Goal: Transaction & Acquisition: Purchase product/service

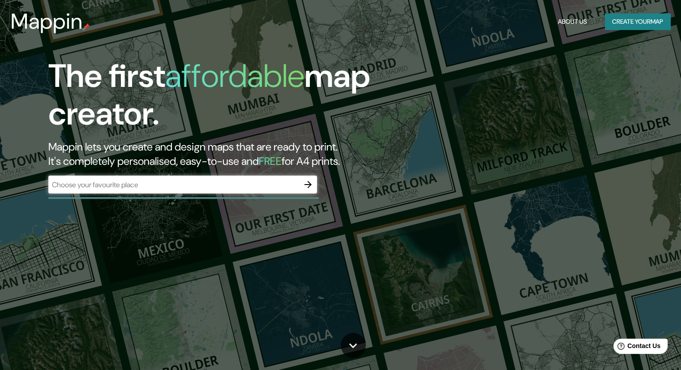
drag, startPoint x: 247, startPoint y: 176, endPoint x: 491, endPoint y: 263, distance: 259.3
click at [491, 263] on div "The first affordable map creator. Mappin lets you create and design maps that a…" at bounding box center [340, 185] width 681 height 370
click at [311, 189] on icon "button" at bounding box center [308, 184] width 11 height 11
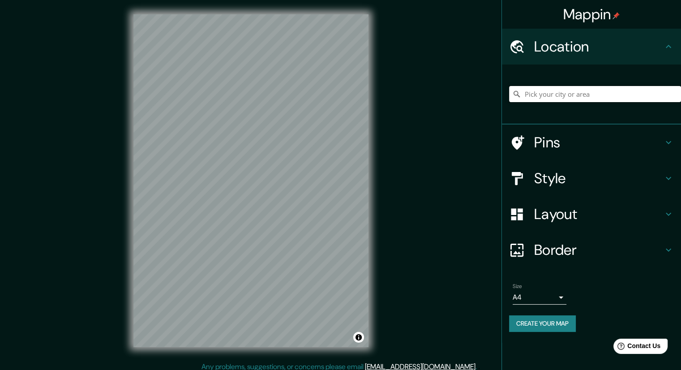
click at [546, 90] on input "Pick your city or area" at bounding box center [595, 94] width 172 height 16
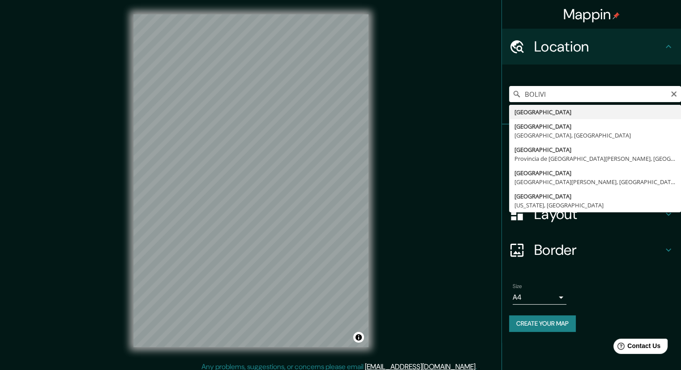
type input "[GEOGRAPHIC_DATA]"
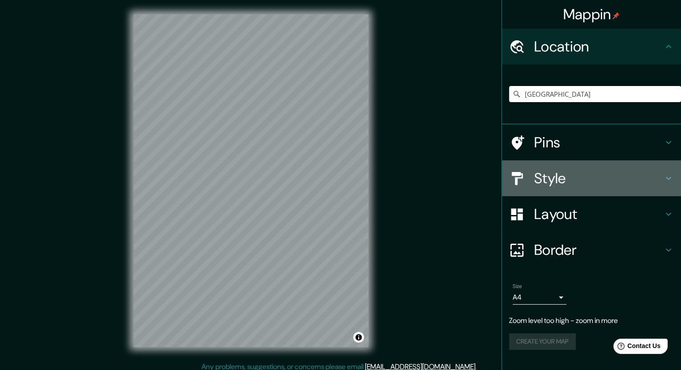
click at [570, 180] on h4 "Style" at bounding box center [598, 178] width 129 height 18
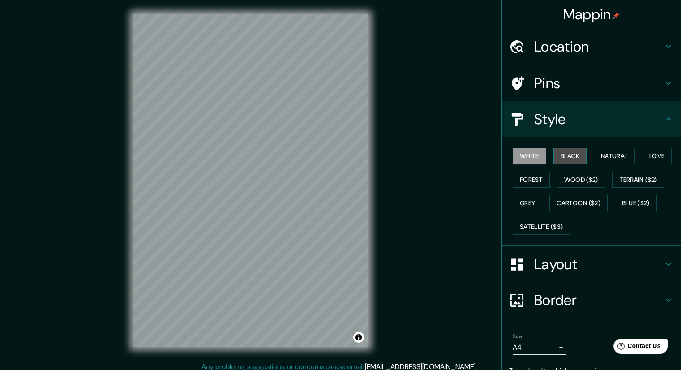
click at [563, 159] on button "Black" at bounding box center [570, 156] width 34 height 17
click at [613, 158] on button "Natural" at bounding box center [614, 156] width 41 height 17
click at [546, 177] on div "White Black Natural Love Forest Wood ($2) Terrain ($2) Grey Cartoon ($2) Blue (…" at bounding box center [595, 191] width 172 height 94
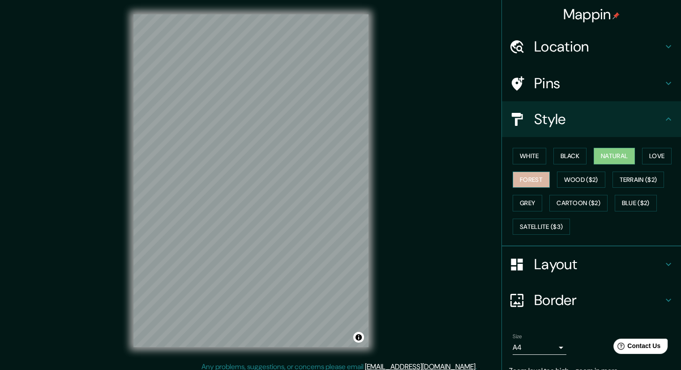
click at [538, 178] on button "Forest" at bounding box center [531, 179] width 37 height 17
drag, startPoint x: 520, startPoint y: 163, endPoint x: 523, endPoint y: 159, distance: 5.8
click at [523, 159] on div "White Black Natural Love Forest Wood ($2) Terrain ($2) Grey Cartoon ($2) Blue (…" at bounding box center [595, 191] width 172 height 94
click at [523, 159] on button "White" at bounding box center [530, 156] width 34 height 17
click at [543, 156] on div "White Black Natural Love Forest Wood ($2) Terrain ($2) Grey Cartoon ($2) Blue (…" at bounding box center [595, 191] width 172 height 94
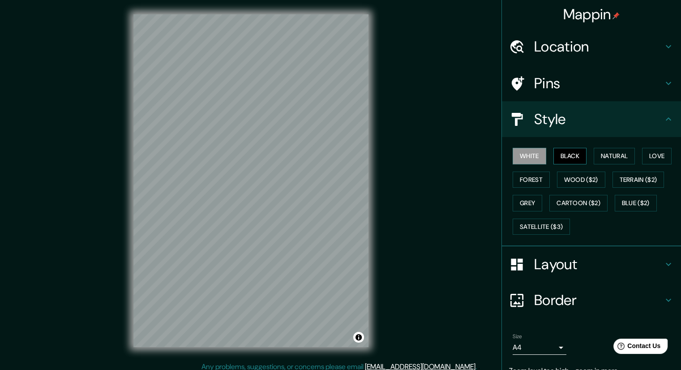
click at [553, 153] on button "Black" at bounding box center [570, 156] width 34 height 17
click at [519, 201] on button "Grey" at bounding box center [528, 203] width 30 height 17
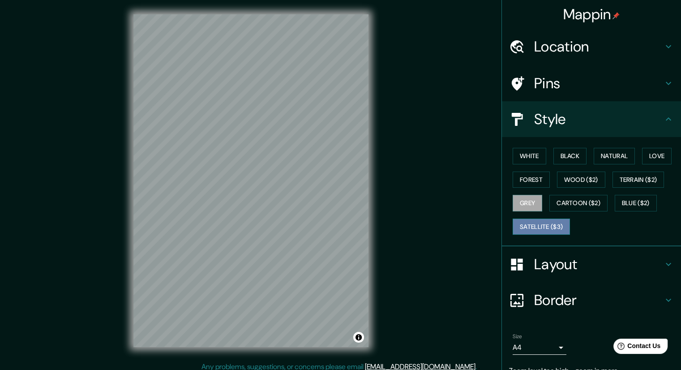
click at [530, 223] on button "Satellite ($3)" at bounding box center [541, 227] width 57 height 17
click at [595, 202] on button "Cartoon ($2)" at bounding box center [578, 203] width 58 height 17
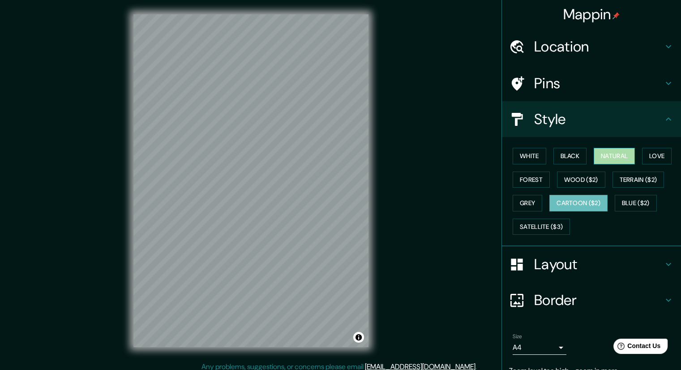
click at [602, 158] on button "Natural" at bounding box center [614, 156] width 41 height 17
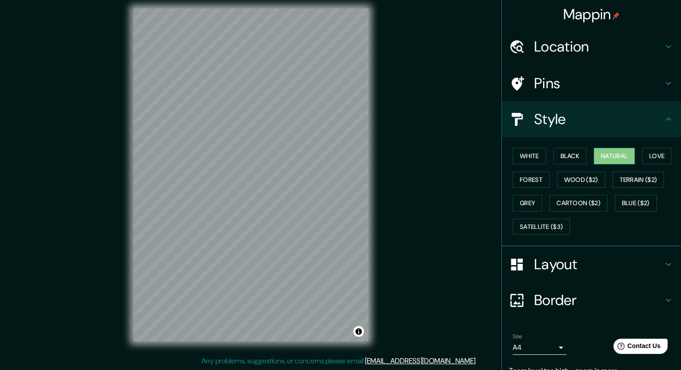
scroll to position [39, 0]
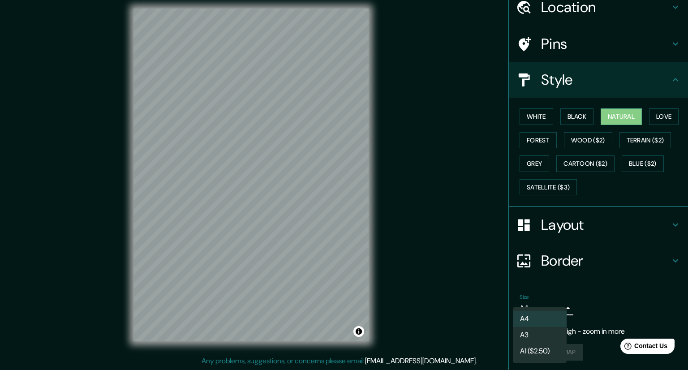
click at [555, 310] on body "Mappin Location Bolivia Pins Style White Black Natural Love Forest Wood ($2) Te…" at bounding box center [344, 179] width 688 height 370
click at [555, 309] on ul "A4 A3 A1 ($2.50)" at bounding box center [540, 335] width 54 height 56
click at [596, 301] on div at bounding box center [344, 185] width 688 height 370
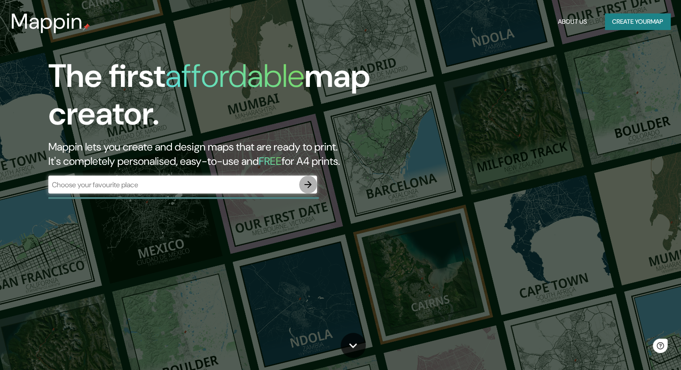
click at [305, 185] on icon "button" at bounding box center [307, 184] width 7 height 7
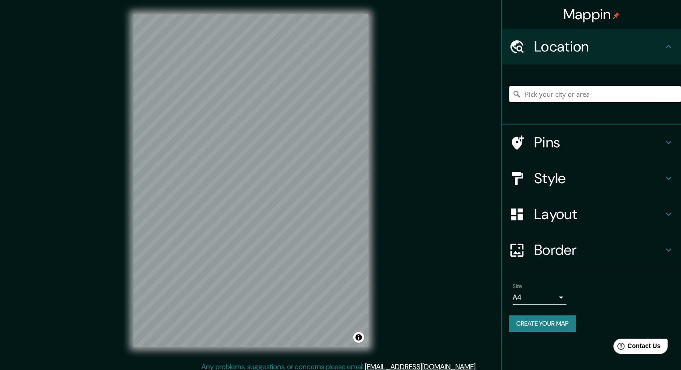
click at [541, 99] on input "Pick your city or area" at bounding box center [595, 94] width 172 height 16
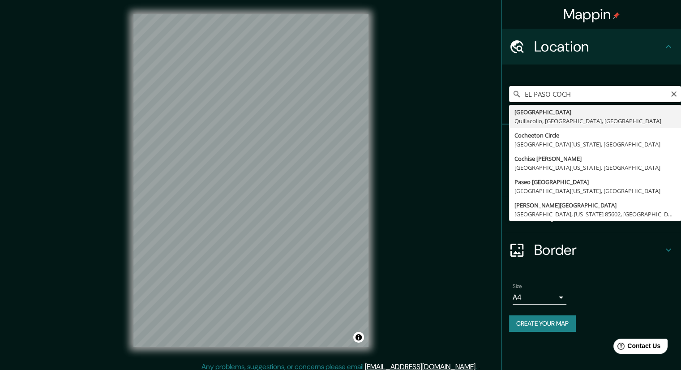
type input "[GEOGRAPHIC_DATA], [GEOGRAPHIC_DATA], [GEOGRAPHIC_DATA], [GEOGRAPHIC_DATA]"
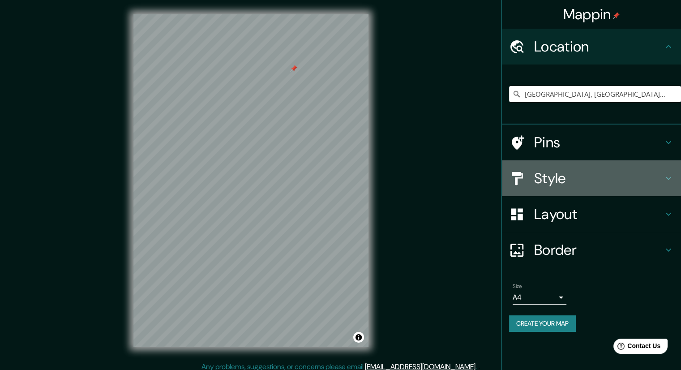
click at [564, 166] on div "Style" at bounding box center [591, 178] width 179 height 36
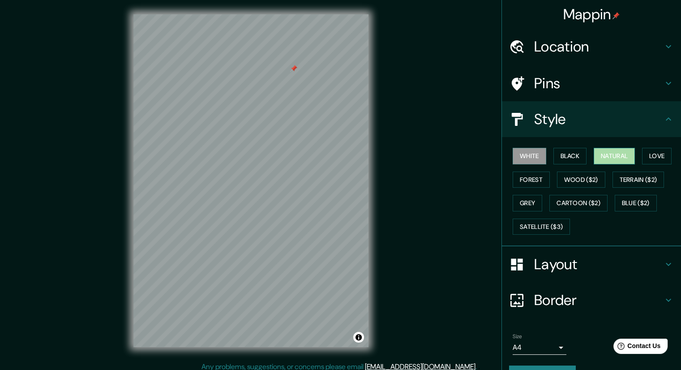
click at [616, 156] on button "Natural" at bounding box center [614, 156] width 41 height 17
click at [540, 81] on h4 "Pins" at bounding box center [598, 83] width 129 height 18
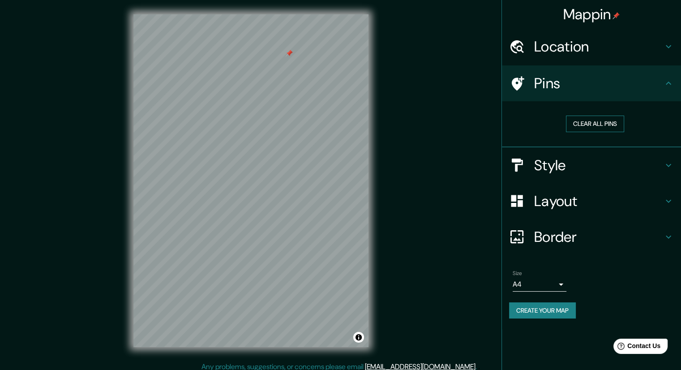
click at [600, 118] on button "Clear all pins" at bounding box center [595, 124] width 58 height 17
click at [568, 314] on button "Create your map" at bounding box center [542, 310] width 67 height 17
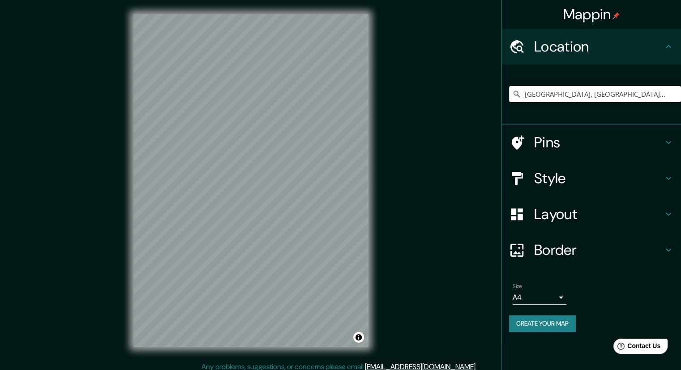
click at [555, 95] on input "[GEOGRAPHIC_DATA], [GEOGRAPHIC_DATA], [GEOGRAPHIC_DATA], [GEOGRAPHIC_DATA]" at bounding box center [595, 94] width 172 height 16
click at [515, 97] on icon at bounding box center [516, 94] width 9 height 9
click at [515, 90] on icon at bounding box center [516, 94] width 9 height 9
click at [532, 95] on input "[GEOGRAPHIC_DATA], [GEOGRAPHIC_DATA], [GEOGRAPHIC_DATA], [GEOGRAPHIC_DATA]" at bounding box center [595, 94] width 172 height 16
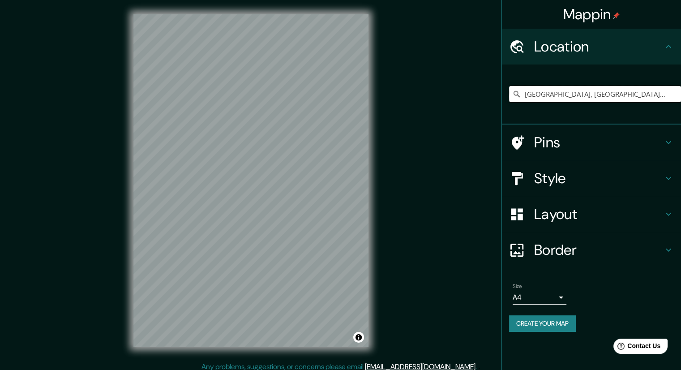
click at [521, 95] on input "[GEOGRAPHIC_DATA], [GEOGRAPHIC_DATA], [GEOGRAPHIC_DATA], [GEOGRAPHIC_DATA]" at bounding box center [595, 94] width 172 height 16
click at [619, 97] on input "[GEOGRAPHIC_DATA], [GEOGRAPHIC_DATA], [GEOGRAPHIC_DATA], [GEOGRAPHIC_DATA]" at bounding box center [595, 94] width 172 height 16
paste input "[GEOGRAPHIC_DATA], [GEOGRAPHIC_DATA], [GEOGRAPHIC_DATA], [GEOGRAPHIC_DATA]"
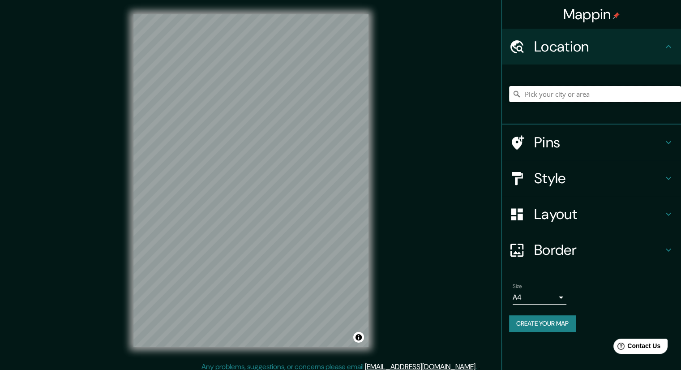
type input "[GEOGRAPHIC_DATA], [GEOGRAPHIC_DATA], [GEOGRAPHIC_DATA], [GEOGRAPHIC_DATA]"
click at [376, 254] on div "© Mapbox © OpenStreetMap Improve this map" at bounding box center [251, 180] width 264 height 361
click at [571, 177] on h4 "Style" at bounding box center [598, 178] width 129 height 18
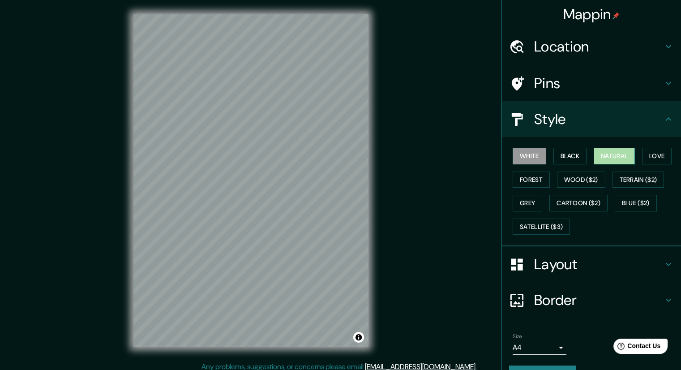
click at [613, 149] on button "Natural" at bounding box center [614, 156] width 41 height 17
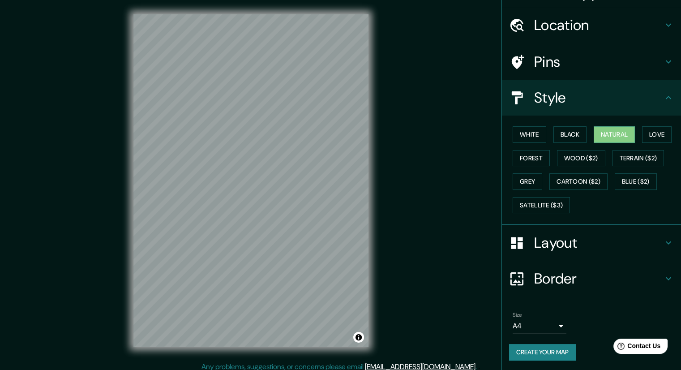
click at [562, 347] on button "Create your map" at bounding box center [542, 352] width 67 height 17
